Goal: Check status: Check status

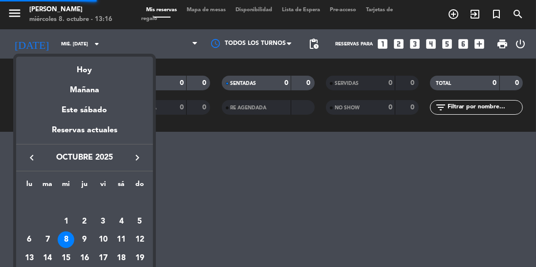
click at [88, 71] on div "Hoy" at bounding box center [84, 67] width 137 height 20
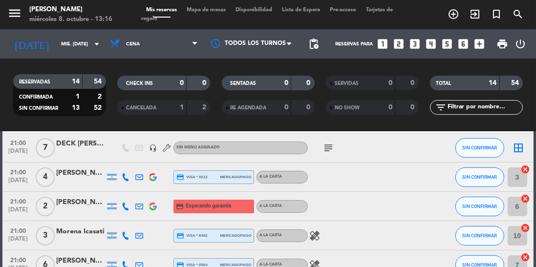
scroll to position [177, 0]
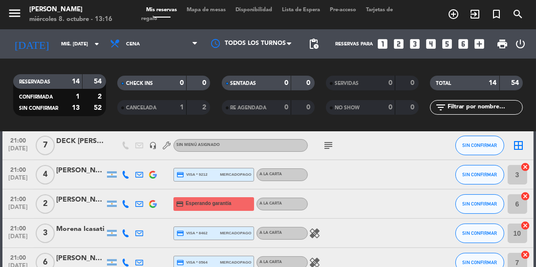
click at [327, 146] on icon "subject" at bounding box center [328, 146] width 12 height 12
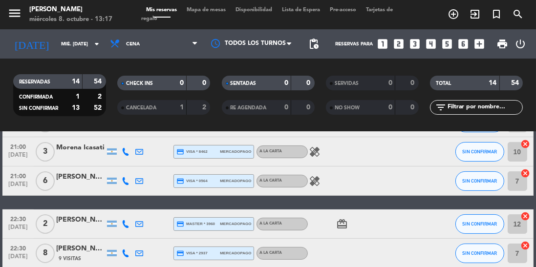
scroll to position [257, 0]
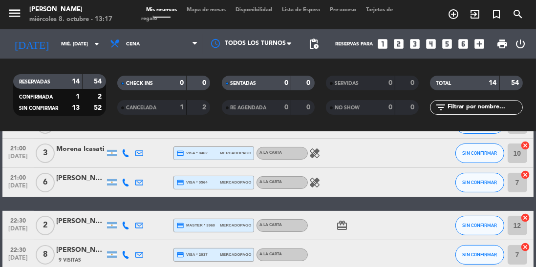
click at [313, 180] on icon "healing" at bounding box center [315, 183] width 12 height 12
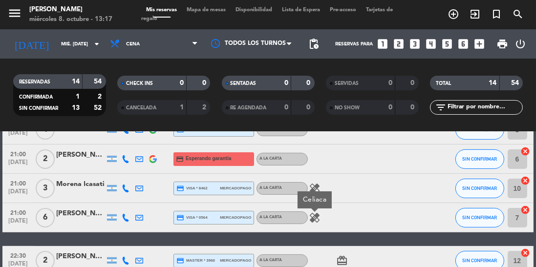
scroll to position [219, 0]
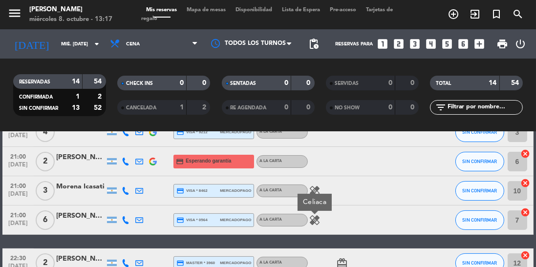
click at [315, 186] on icon "healing" at bounding box center [315, 191] width 12 height 12
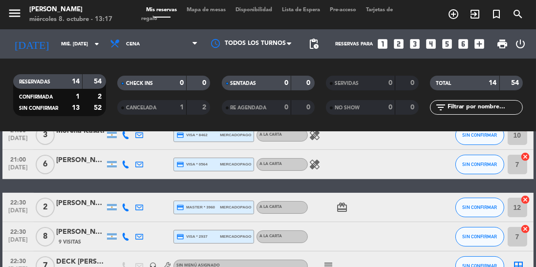
scroll to position [349, 0]
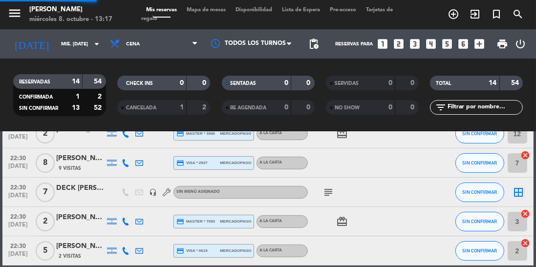
click at [327, 195] on icon "subject" at bounding box center [328, 192] width 12 height 12
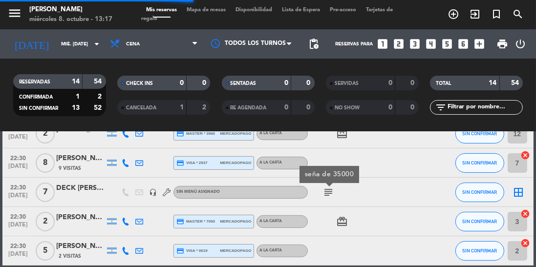
click at [342, 219] on icon "card_giftcard" at bounding box center [342, 222] width 12 height 12
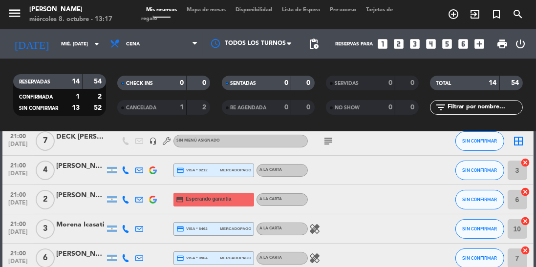
scroll to position [193, 0]
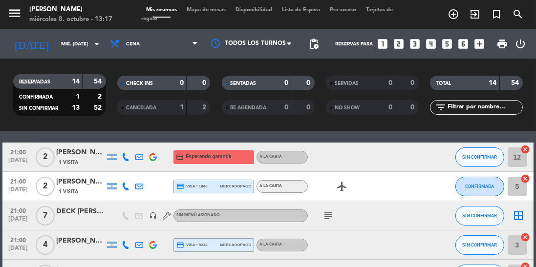
scroll to position [144, 0]
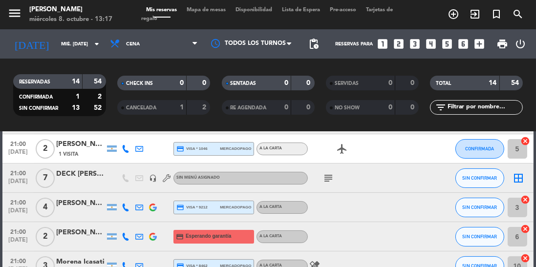
click at [332, 176] on icon "subject" at bounding box center [328, 178] width 12 height 12
click at [519, 178] on icon "border_all" at bounding box center [519, 178] width 12 height 12
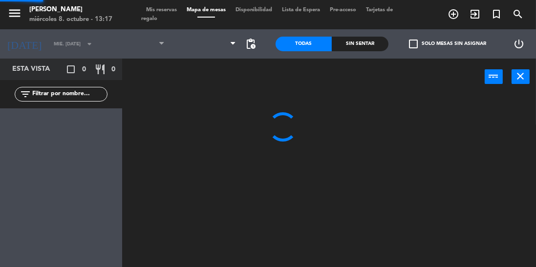
click at [517, 177] on div at bounding box center [331, 203] width 408 height 219
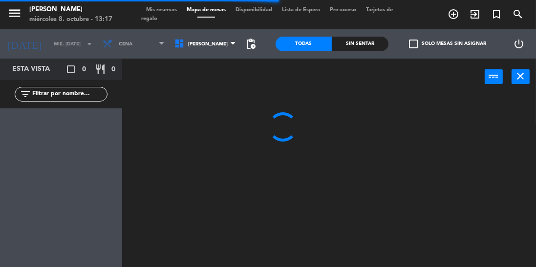
click at [521, 75] on icon "close" at bounding box center [521, 76] width 12 height 12
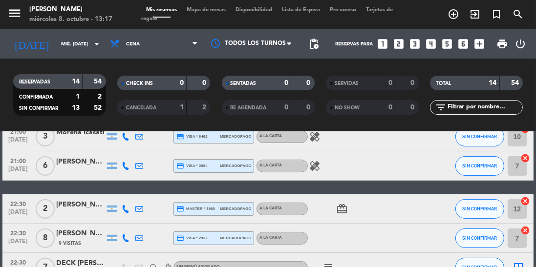
scroll to position [349, 0]
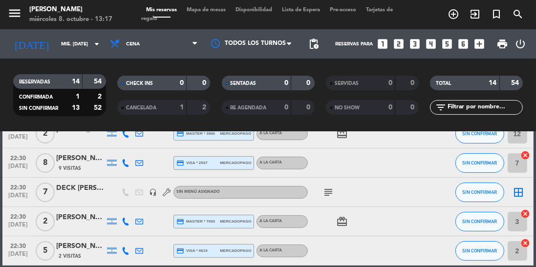
click at [332, 189] on icon "subject" at bounding box center [328, 192] width 12 height 12
